Goal: Information Seeking & Learning: Check status

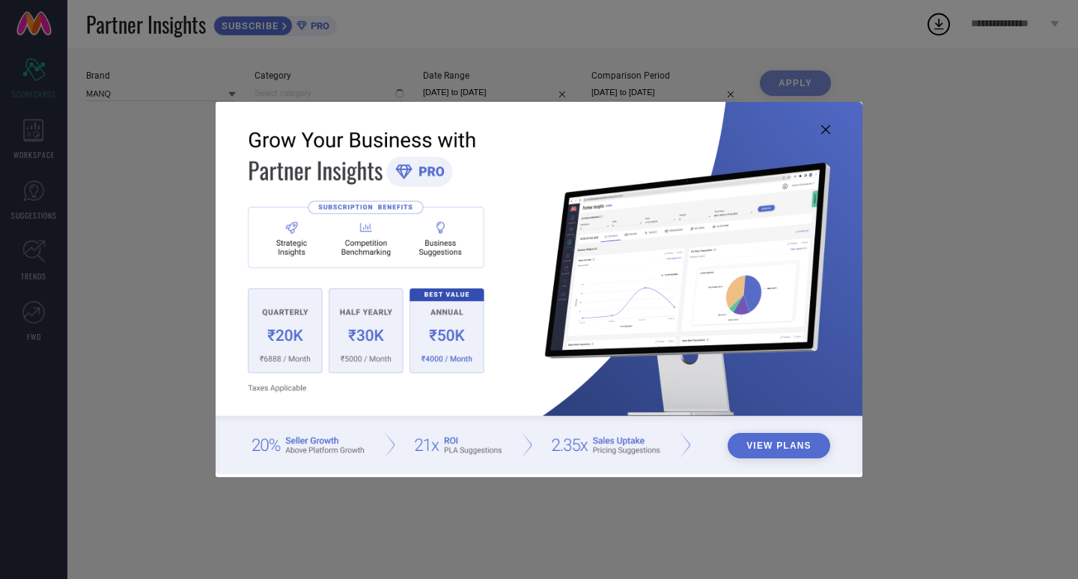
type input "All"
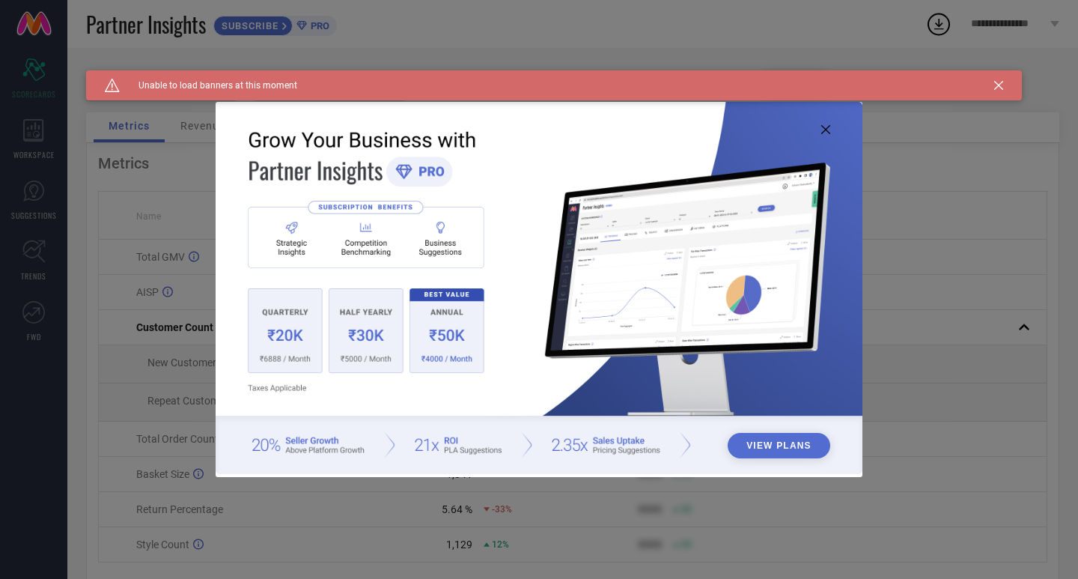
click at [822, 133] on icon at bounding box center [826, 129] width 9 height 9
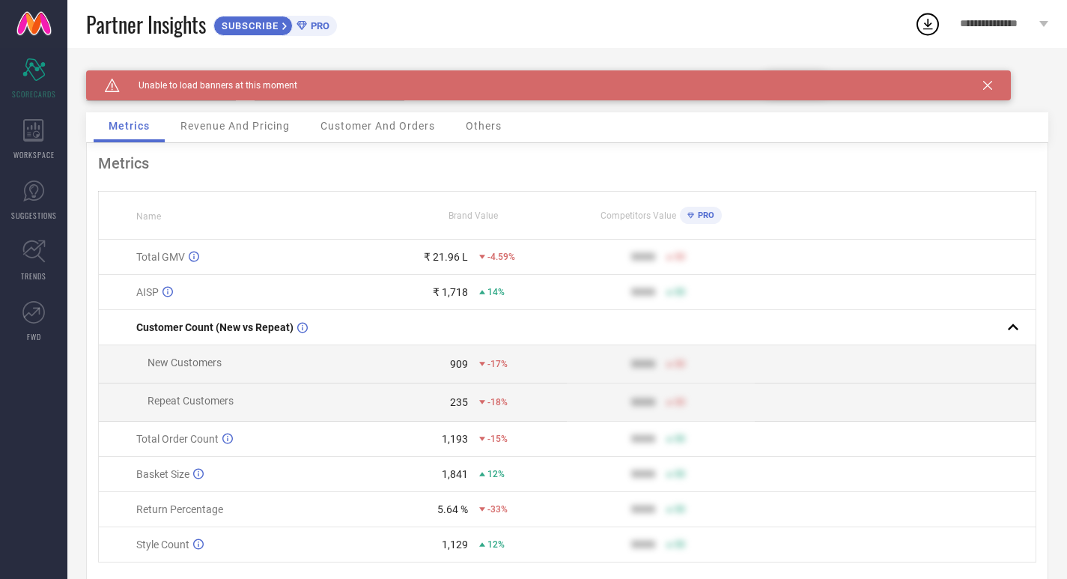
click at [991, 88] on icon at bounding box center [987, 85] width 9 height 9
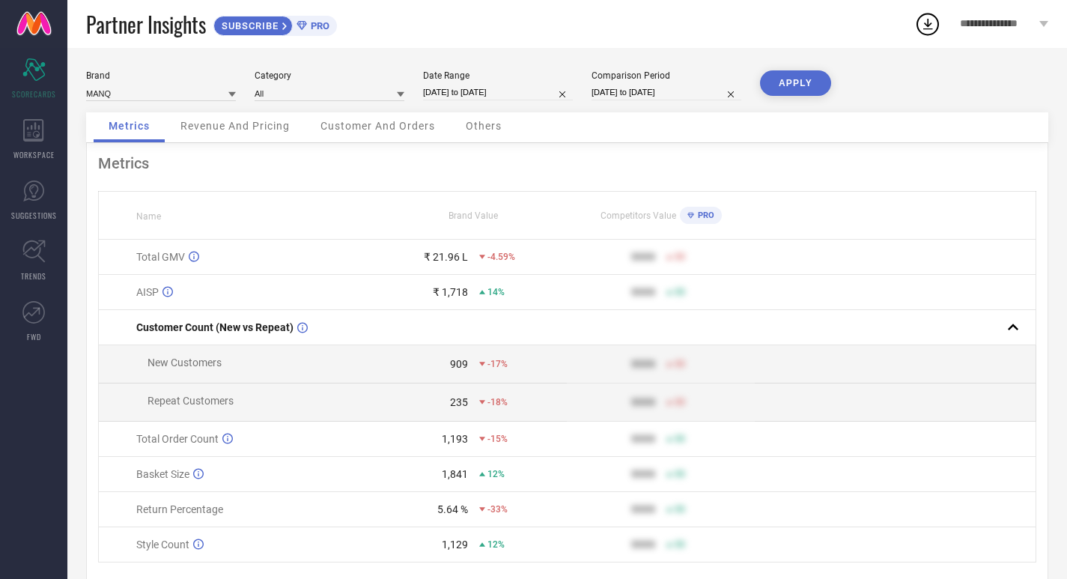
select select "9"
select select "2025"
select select "10"
select select "2025"
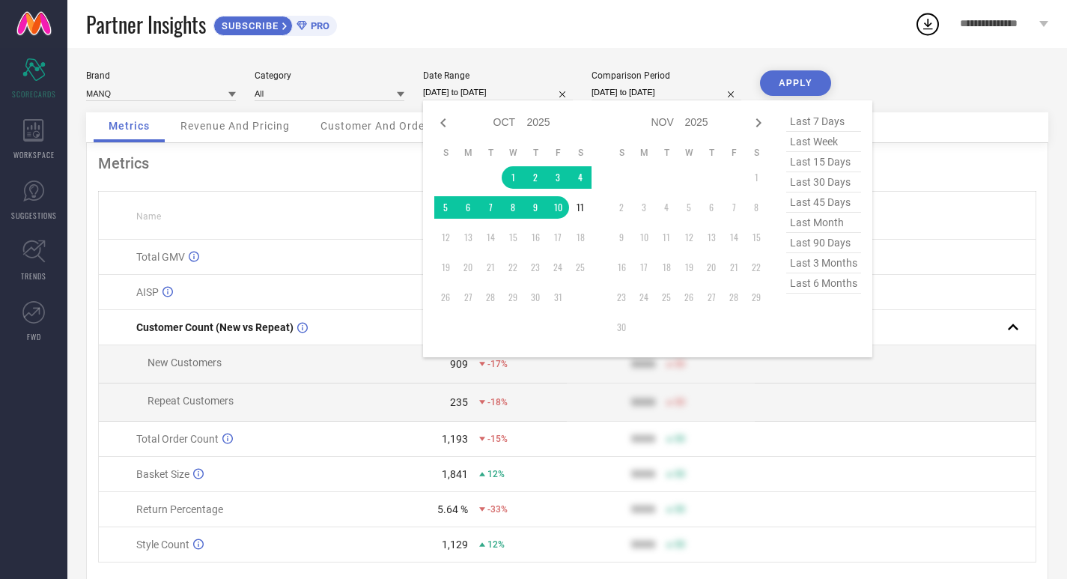
click at [467, 92] on input "[DATE] to [DATE]" at bounding box center [498, 93] width 150 height 16
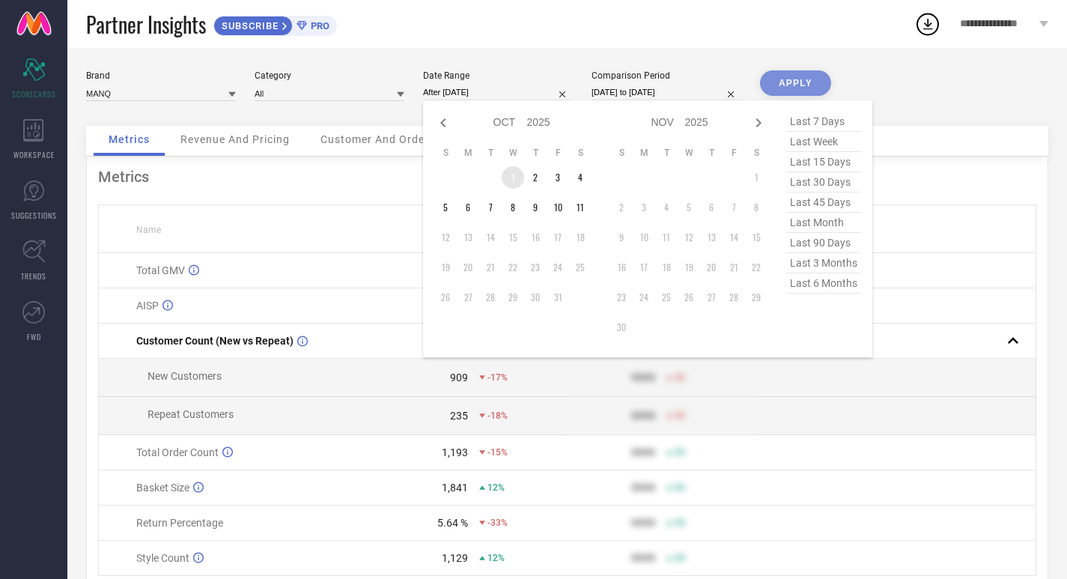
click at [515, 174] on td "1" at bounding box center [513, 177] width 22 height 22
type input "[DATE] to [DATE]"
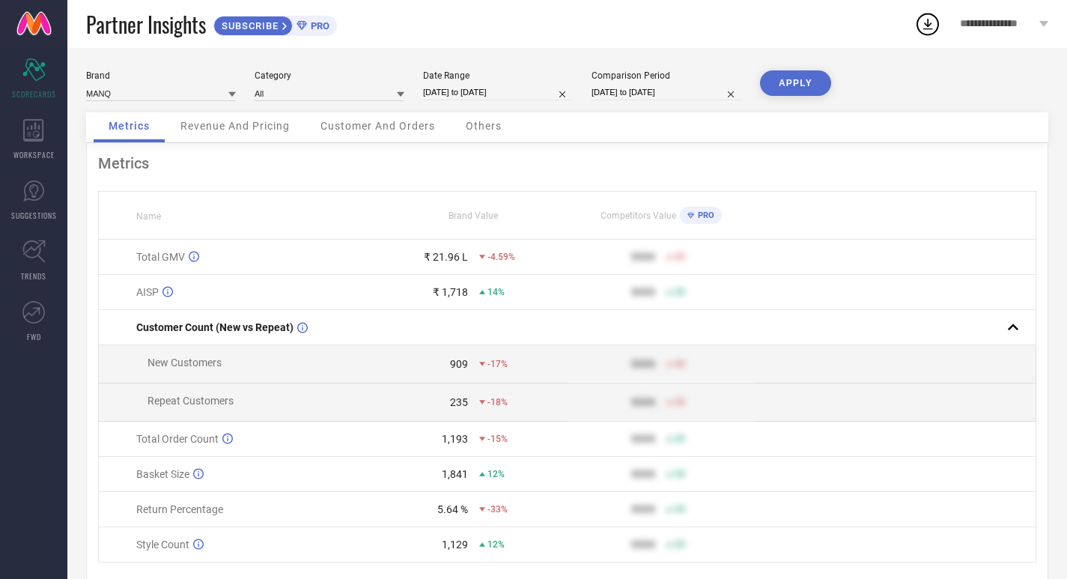
click at [623, 96] on input "[DATE] to [DATE]" at bounding box center [667, 93] width 150 height 16
select select "9"
select select "2024"
select select "10"
select select "2024"
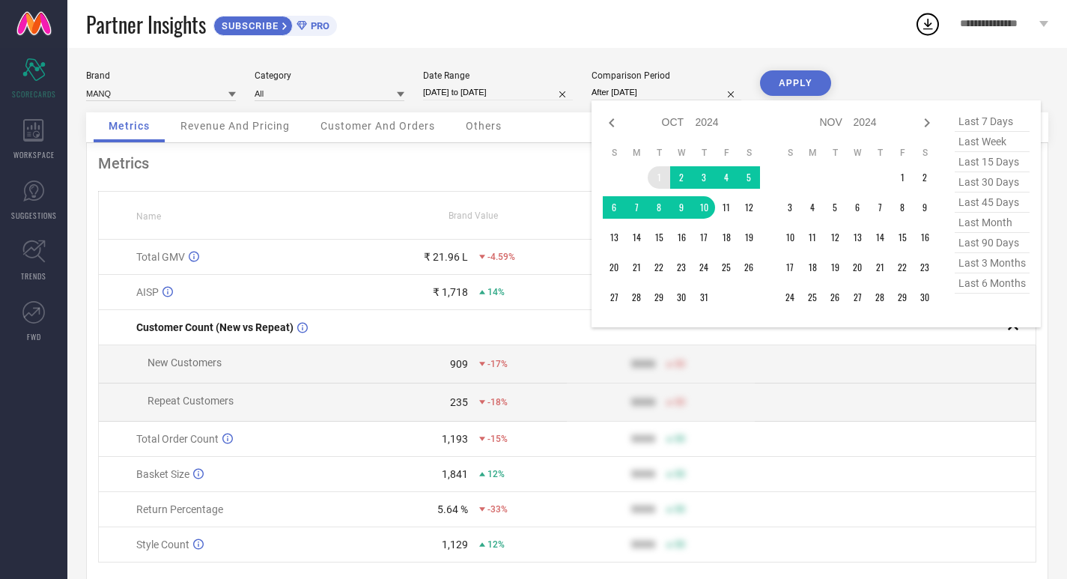
click at [649, 173] on td "1" at bounding box center [659, 177] width 22 height 22
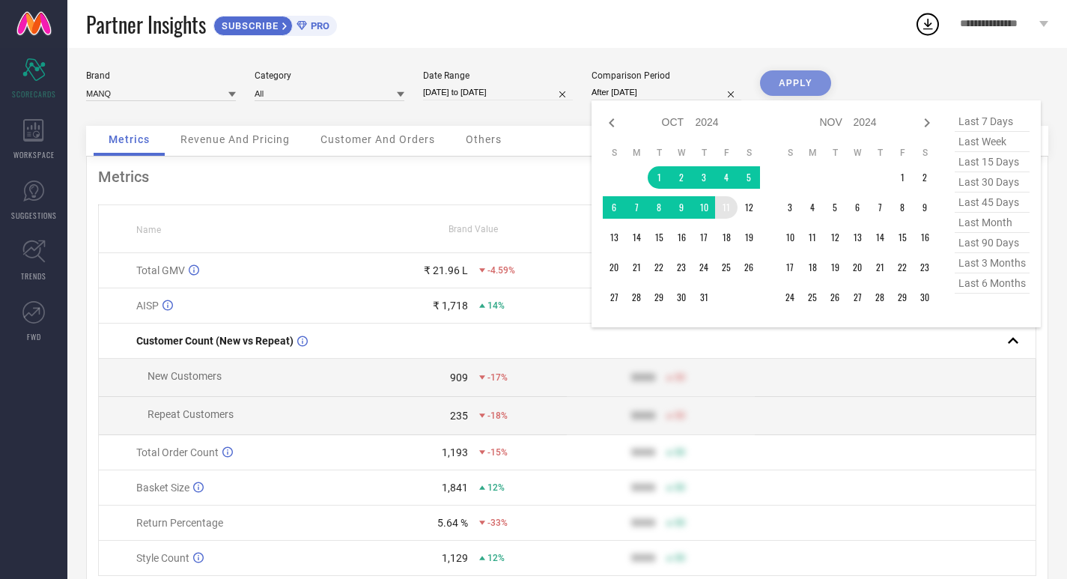
type input "[DATE] to [DATE]"
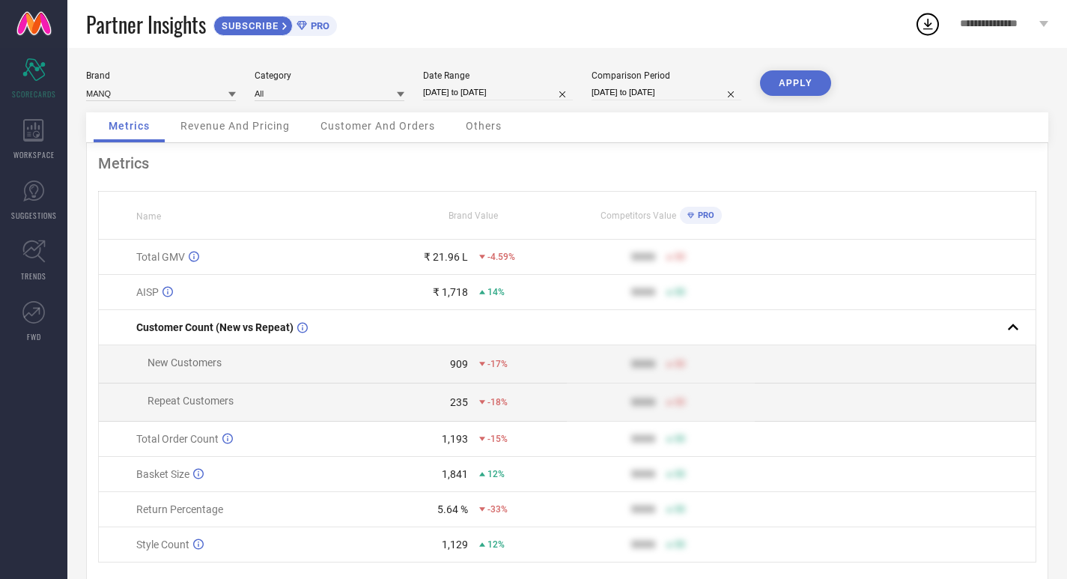
click at [800, 83] on button "APPLY" at bounding box center [795, 82] width 71 height 25
click at [312, 84] on div "Category All" at bounding box center [330, 85] width 150 height 31
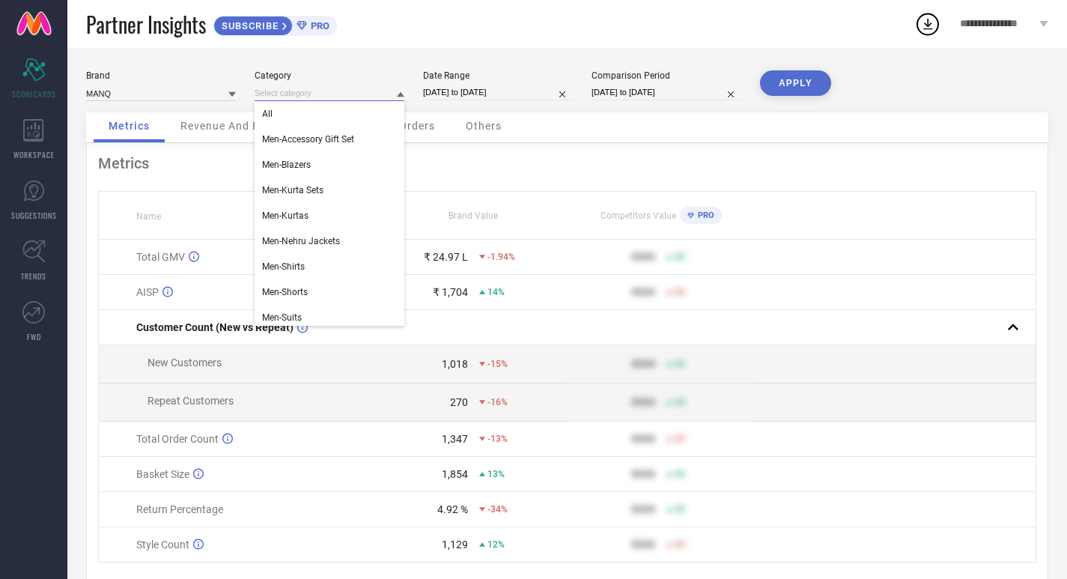
click at [310, 94] on input at bounding box center [330, 93] width 150 height 16
click at [301, 159] on div "Men-Blazers" at bounding box center [330, 164] width 150 height 25
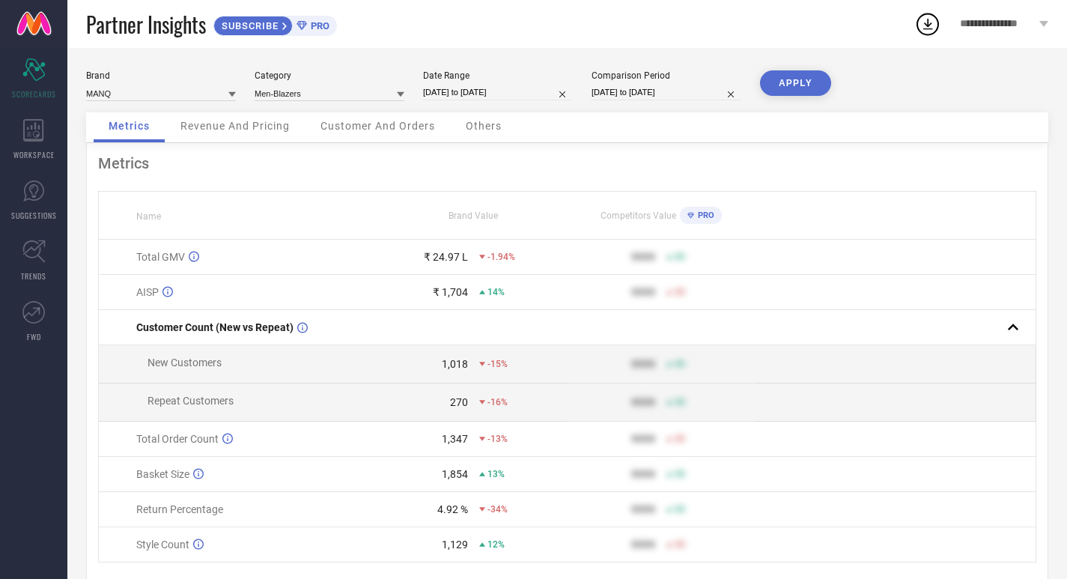
click at [806, 80] on button "APPLY" at bounding box center [795, 82] width 71 height 25
click at [340, 97] on input at bounding box center [330, 93] width 150 height 16
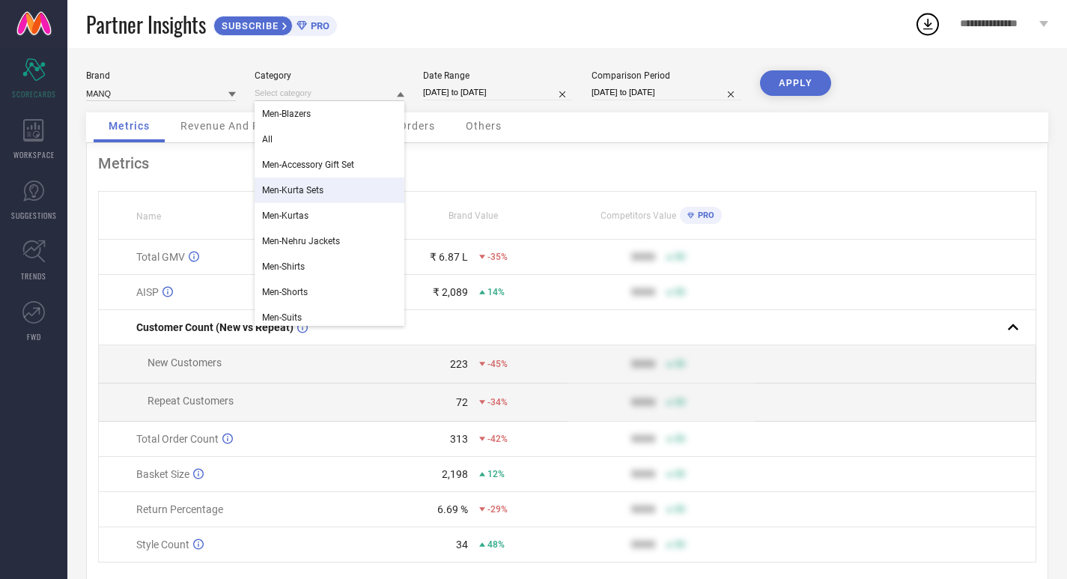
click at [333, 190] on div "Men-Kurta Sets" at bounding box center [330, 189] width 150 height 25
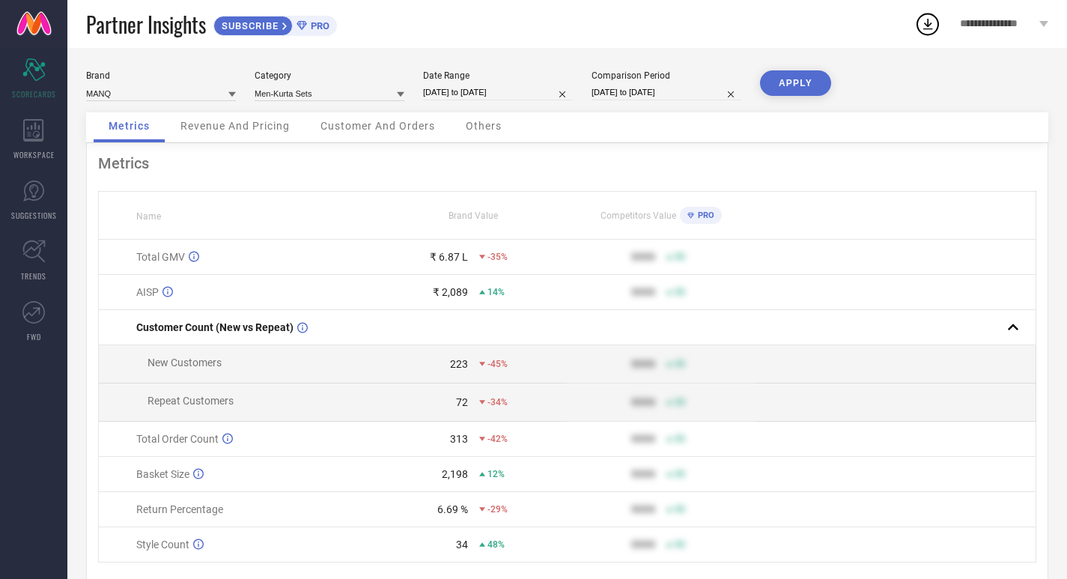
click at [799, 89] on button "APPLY" at bounding box center [795, 82] width 71 height 25
click at [312, 97] on input at bounding box center [330, 93] width 150 height 16
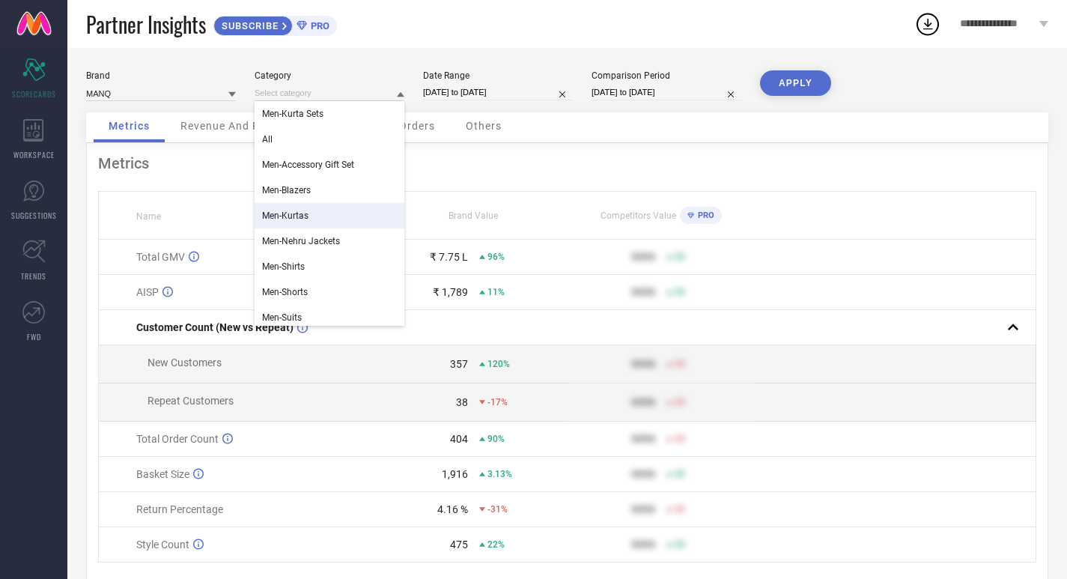
click at [305, 215] on span "Men-Kurtas" at bounding box center [285, 215] width 46 height 10
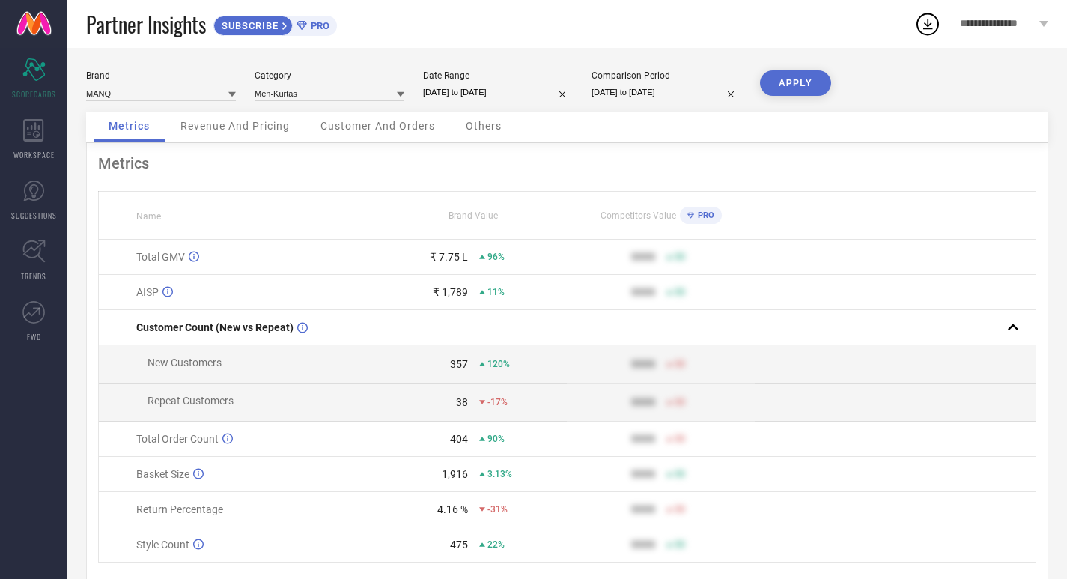
click at [786, 78] on button "APPLY" at bounding box center [795, 82] width 71 height 25
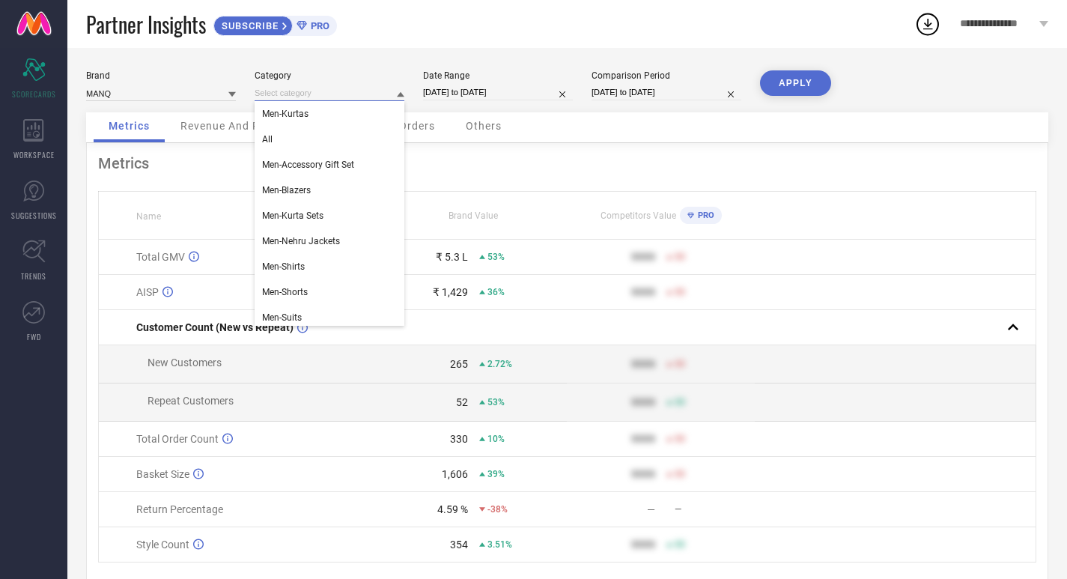
click at [356, 97] on input at bounding box center [330, 93] width 150 height 16
click at [326, 243] on span "Men-Nehru Jackets" at bounding box center [301, 241] width 78 height 10
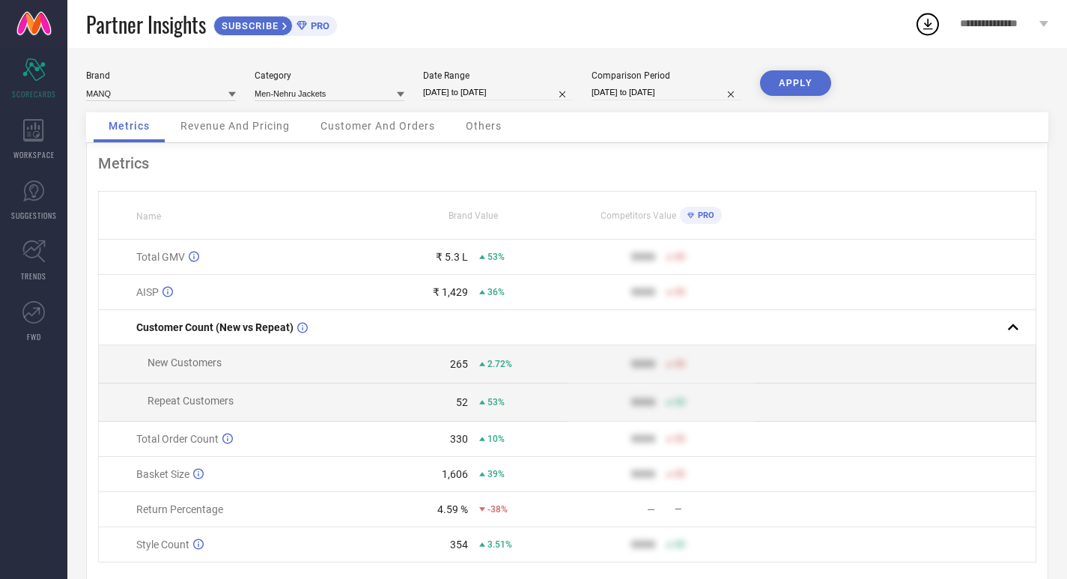
click at [792, 87] on button "APPLY" at bounding box center [795, 82] width 71 height 25
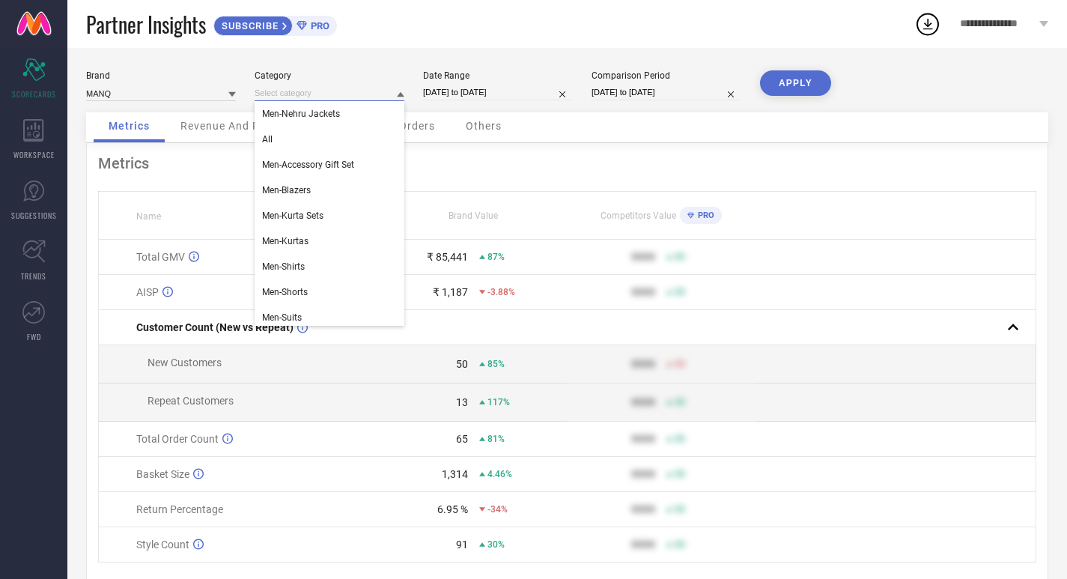
click at [320, 99] on input at bounding box center [330, 93] width 150 height 16
click at [303, 193] on span "Men-Blazers" at bounding box center [286, 190] width 49 height 10
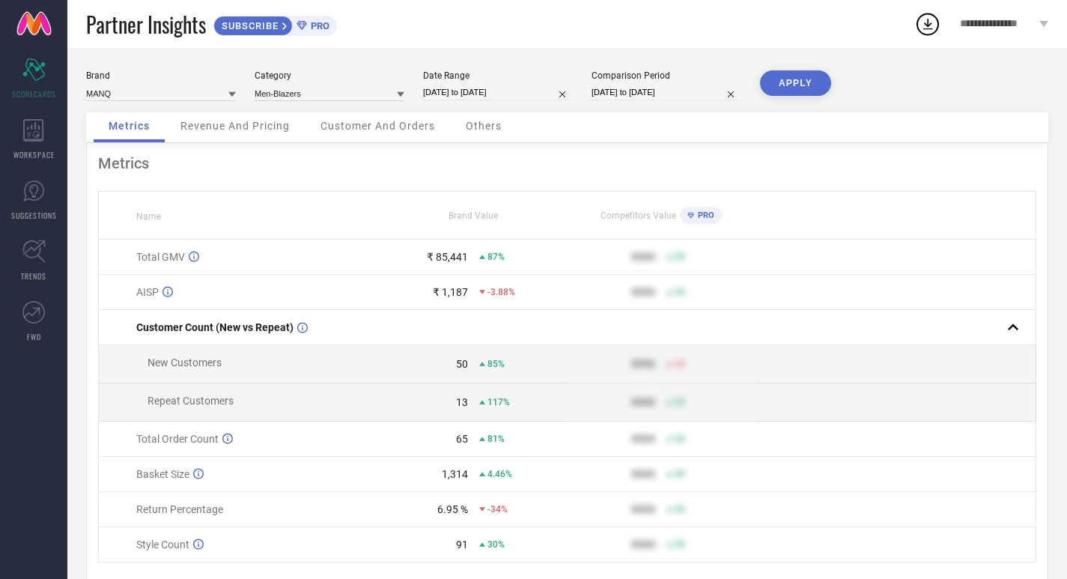
click at [807, 85] on button "APPLY" at bounding box center [795, 82] width 71 height 25
click at [307, 84] on div "Category Men-Blazers" at bounding box center [330, 85] width 150 height 31
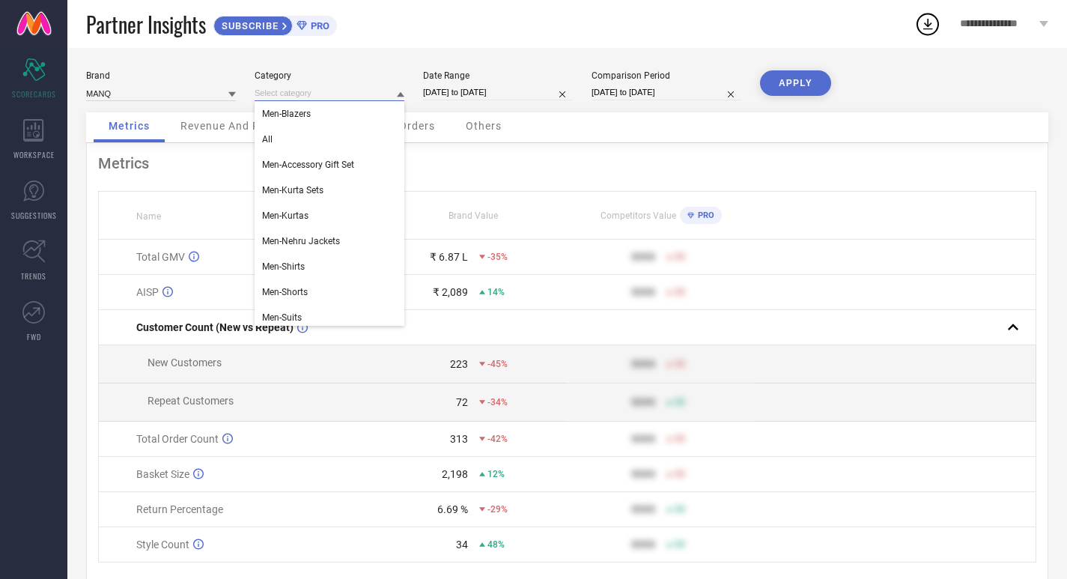
click at [309, 88] on input at bounding box center [330, 93] width 150 height 16
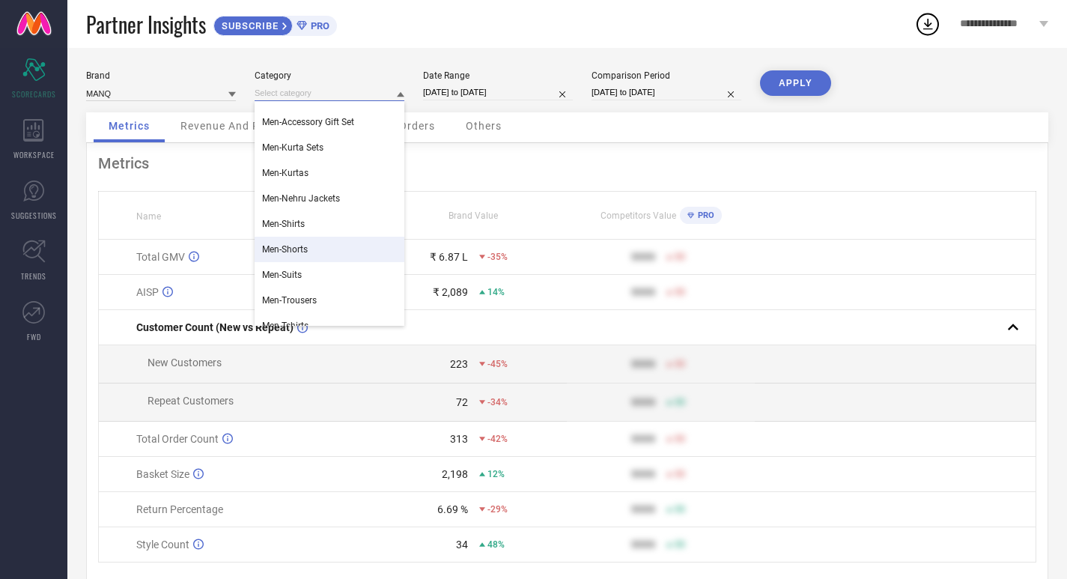
scroll to position [81, 0]
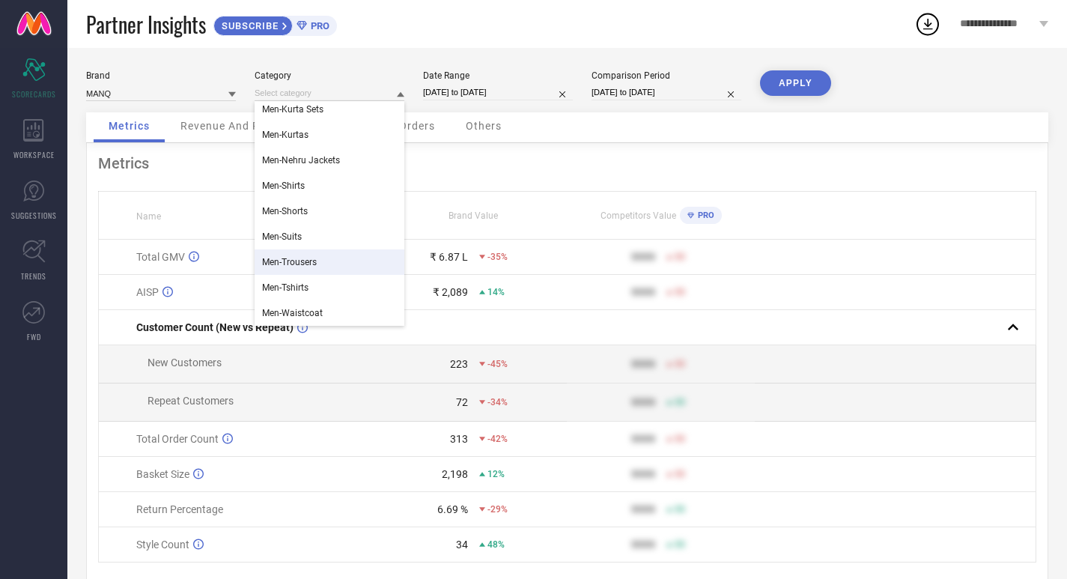
click at [329, 255] on div "Men-Trousers" at bounding box center [330, 261] width 150 height 25
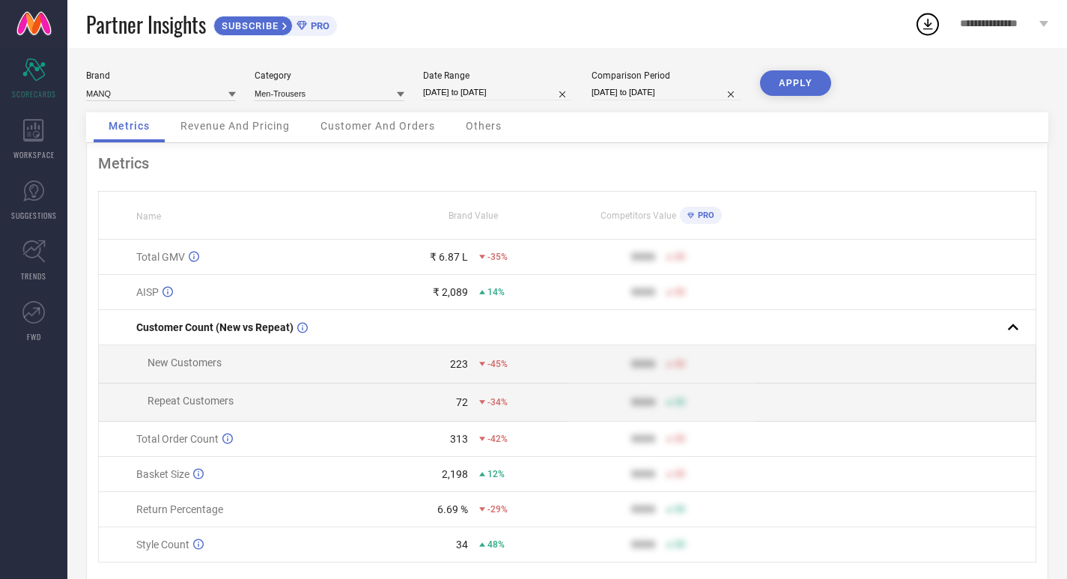
click at [793, 89] on button "APPLY" at bounding box center [795, 82] width 71 height 25
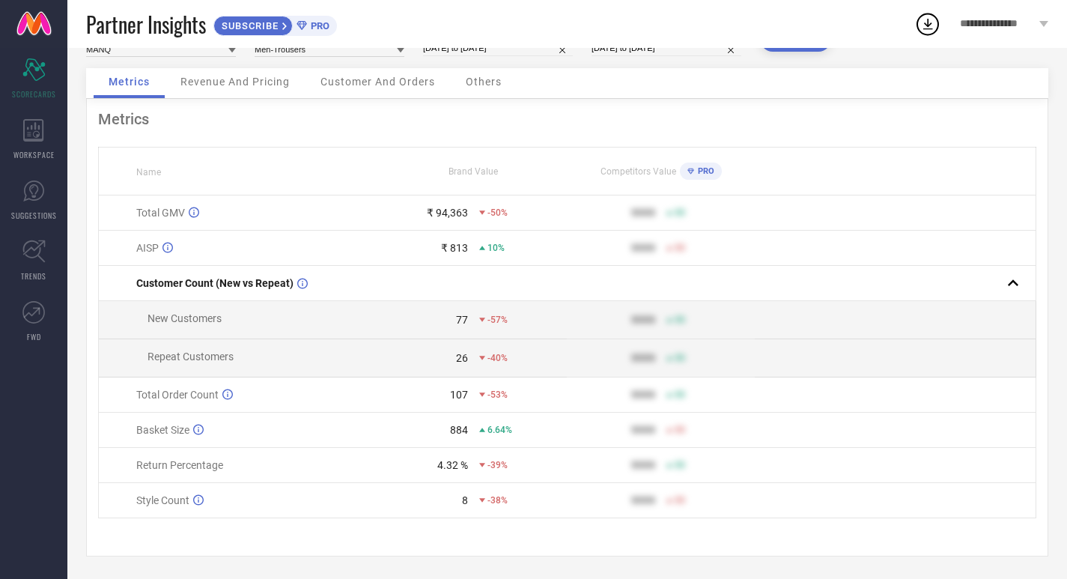
scroll to position [0, 0]
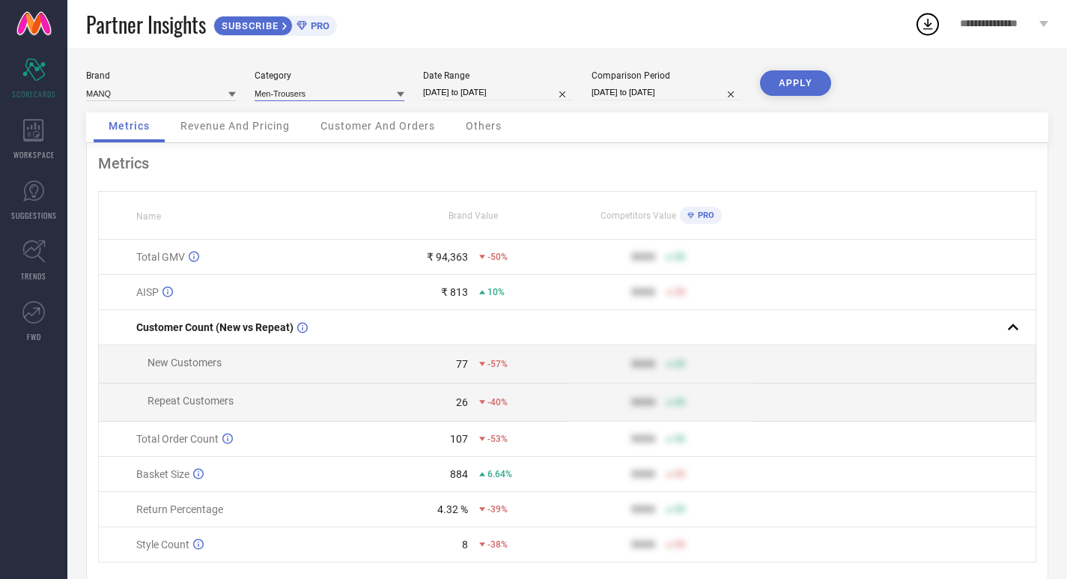
click at [342, 98] on input at bounding box center [330, 93] width 150 height 16
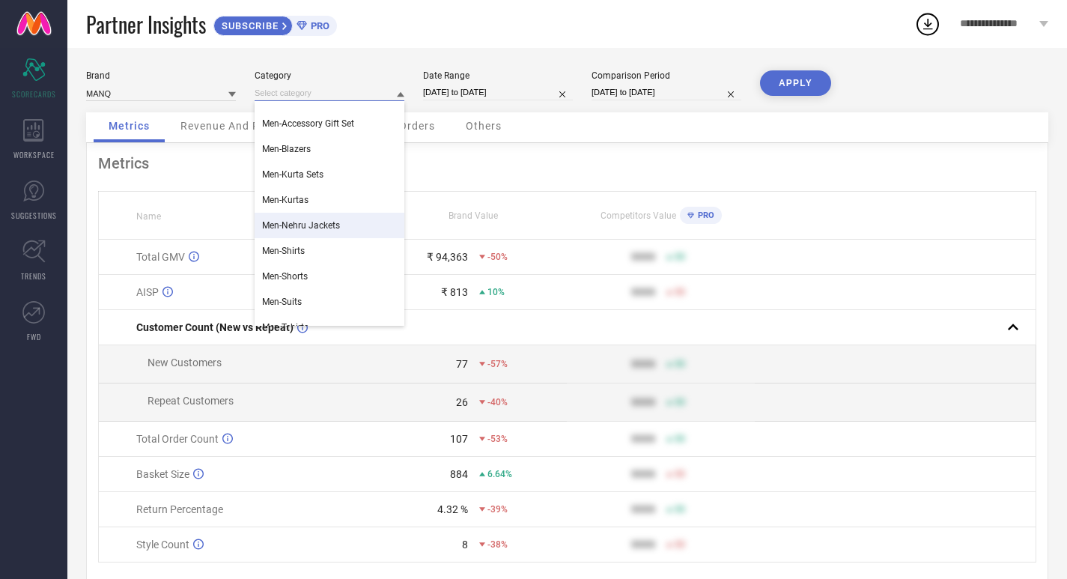
scroll to position [81, 0]
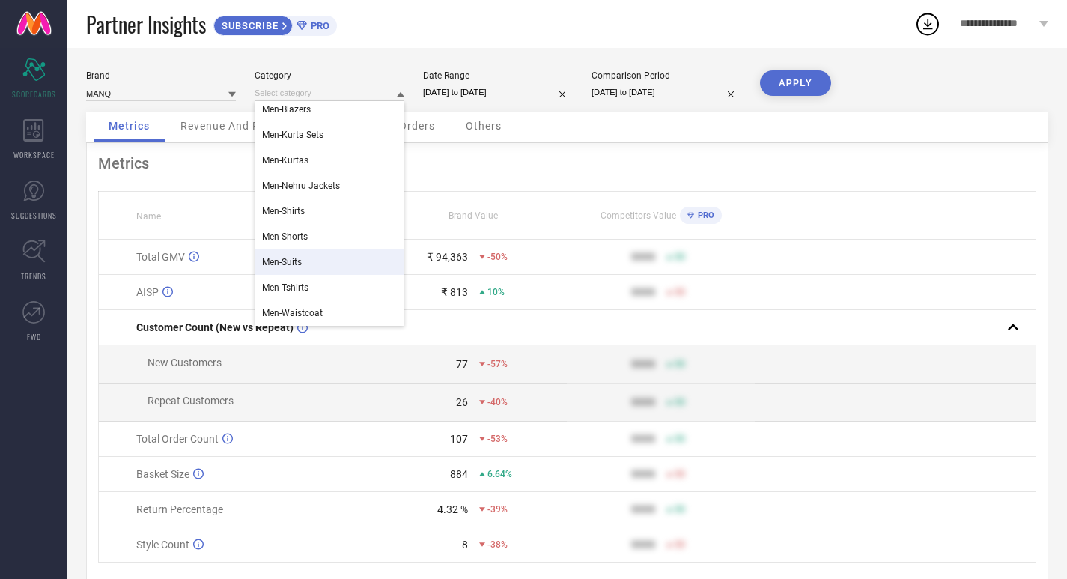
click at [339, 264] on div "Men-Suits" at bounding box center [330, 261] width 150 height 25
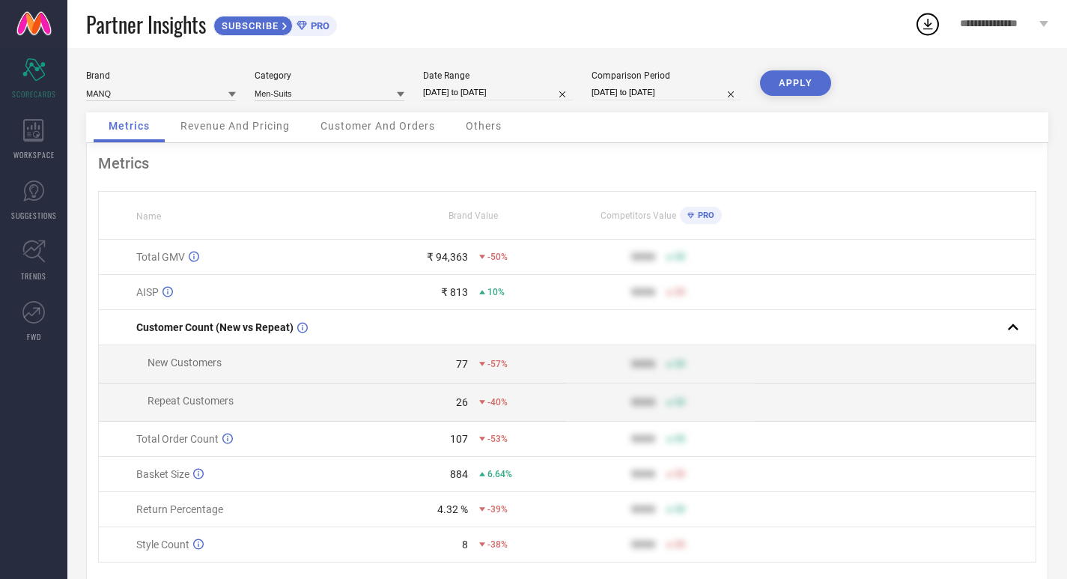
click at [810, 84] on button "APPLY" at bounding box center [795, 82] width 71 height 25
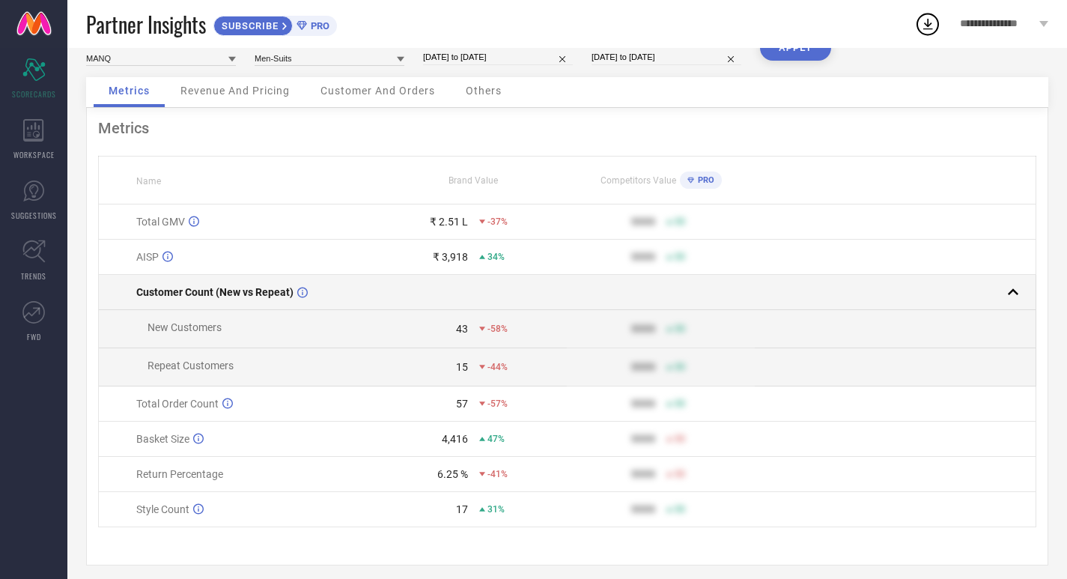
scroll to position [52, 0]
